Goal: Task Accomplishment & Management: Manage account settings

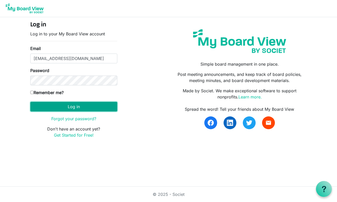
click at [63, 108] on button "Log in" at bounding box center [73, 107] width 87 height 10
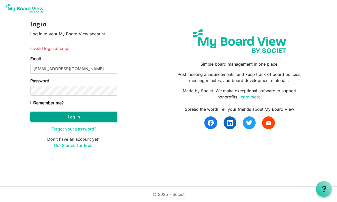
click at [100, 115] on button "Log in" at bounding box center [73, 117] width 87 height 10
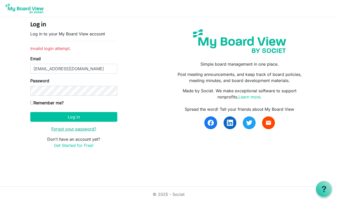
click at [90, 130] on link "Forgot your password?" at bounding box center [73, 129] width 45 height 5
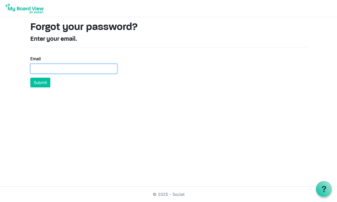
click at [60, 69] on input "Email" at bounding box center [73, 69] width 87 height 10
type input "joeldouglas1984@gmail.com"
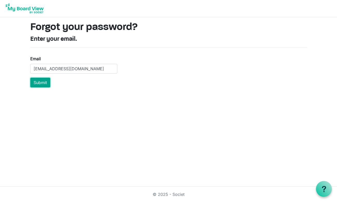
click at [46, 82] on button "Submit" at bounding box center [40, 83] width 20 height 10
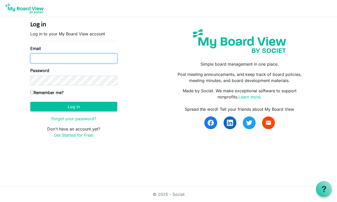
click at [71, 58] on input "Email" at bounding box center [73, 59] width 87 height 10
type input "[PERSON_NAME][EMAIL_ADDRESS][PERSON_NAME][DOMAIN_NAME]"
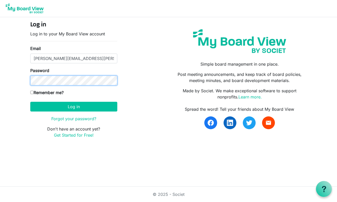
click at [30, 102] on button "Log in" at bounding box center [73, 107] width 87 height 10
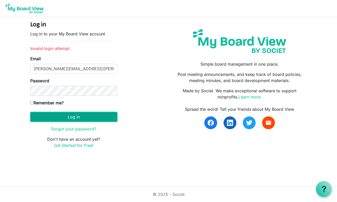
click at [84, 118] on button "Log in" at bounding box center [73, 117] width 87 height 10
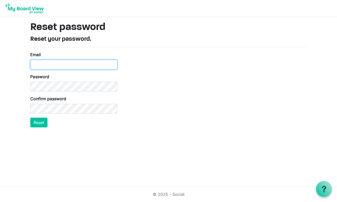
click at [72, 64] on input "Email" at bounding box center [73, 65] width 87 height 10
type input "joeldouglas1984@gmail.com"
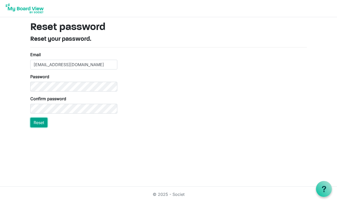
click at [37, 124] on button "Reset" at bounding box center [38, 123] width 17 height 10
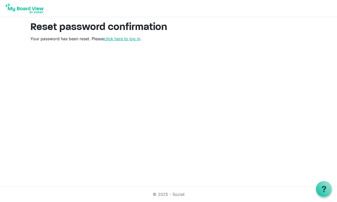
click at [131, 40] on link "click here to log in" at bounding box center [122, 38] width 36 height 5
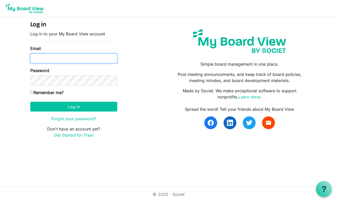
click at [92, 59] on input "Email" at bounding box center [73, 59] width 87 height 10
type input "[PERSON_NAME][EMAIL_ADDRESS][PERSON_NAME][DOMAIN_NAME]"
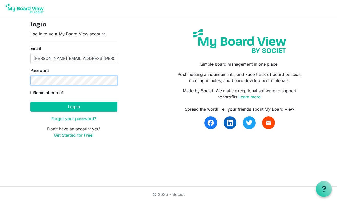
click at [30, 102] on button "Log in" at bounding box center [73, 107] width 87 height 10
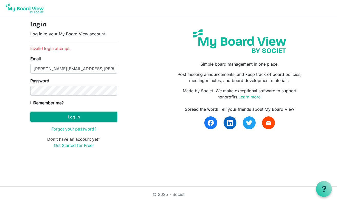
click at [85, 119] on button "Log in" at bounding box center [73, 117] width 87 height 10
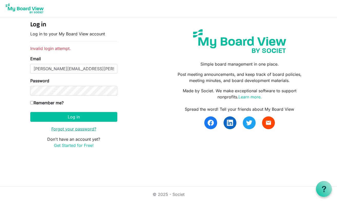
click at [81, 129] on link "Forgot your password?" at bounding box center [73, 129] width 45 height 5
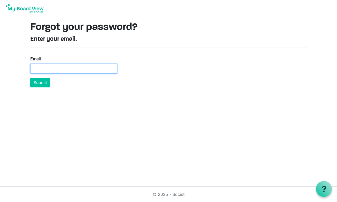
click at [60, 69] on input "Email" at bounding box center [73, 69] width 87 height 10
type input "joel.douglas.yyc@gmail.com"
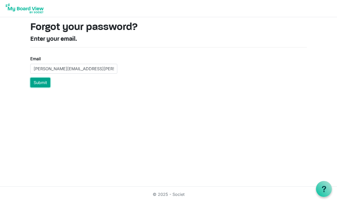
click at [40, 84] on button "Submit" at bounding box center [40, 83] width 20 height 10
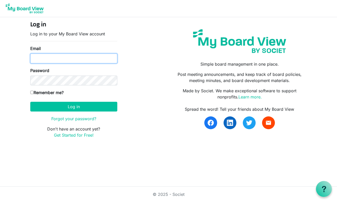
click at [63, 55] on input "Email" at bounding box center [73, 59] width 87 height 10
type input "joeldouglas1984@gmail.com"
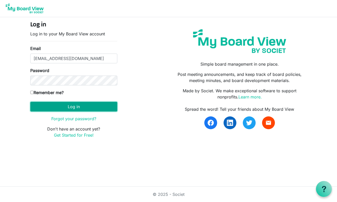
click at [65, 106] on button "Log in" at bounding box center [73, 107] width 87 height 10
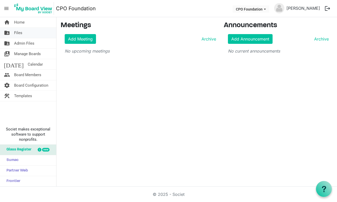
click at [25, 33] on link "folder_shared Files" at bounding box center [28, 33] width 56 height 10
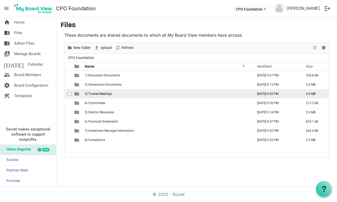
click at [105, 95] on span "3) Trustee Meetings" at bounding box center [98, 94] width 27 height 4
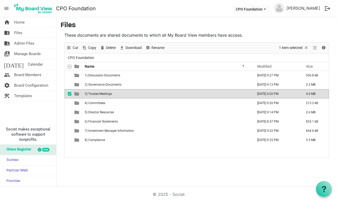
click at [92, 93] on span "3) Trustee Meetings" at bounding box center [98, 94] width 27 height 4
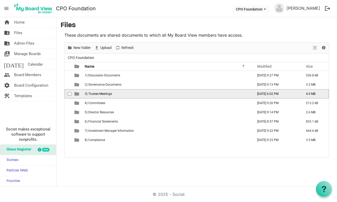
click at [92, 93] on span "3) Trustee Meetings" at bounding box center [98, 94] width 27 height 4
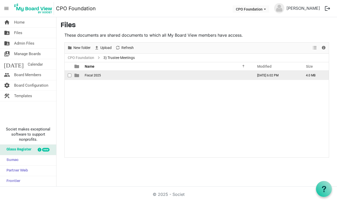
click at [90, 74] on span "Fiscal 2025" at bounding box center [93, 76] width 16 height 4
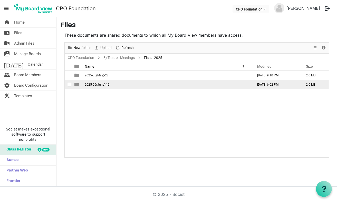
click at [101, 84] on span "2025-06(June)-19" at bounding box center [97, 85] width 25 height 4
